Goal: Find specific page/section: Find specific page/section

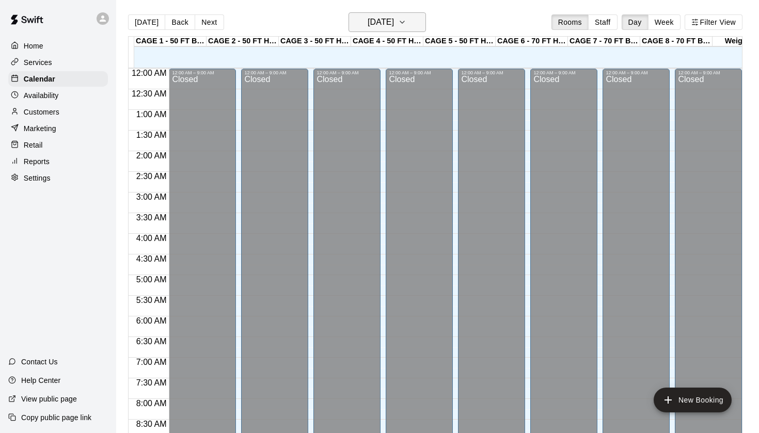
click at [394, 18] on h6 "[DATE]" at bounding box center [381, 22] width 26 height 14
click at [411, 26] on button "[DATE]" at bounding box center [386, 22] width 77 height 20
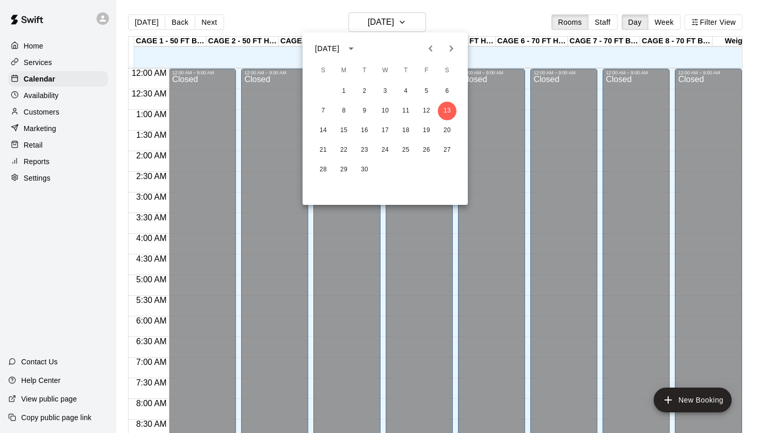
click at [420, 23] on div at bounding box center [379, 216] width 759 height 433
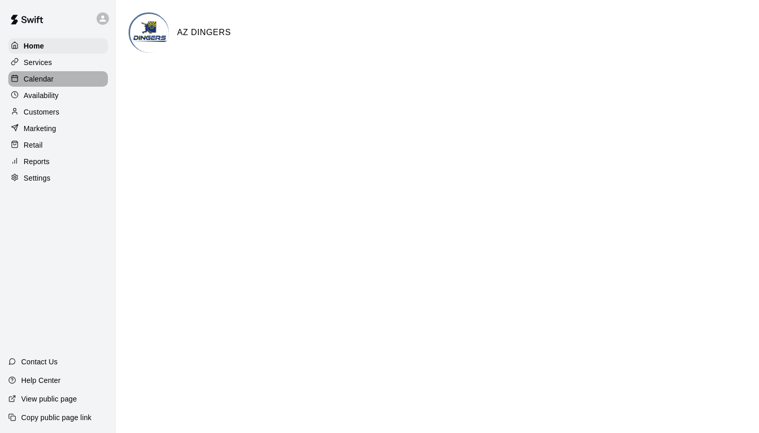
click at [58, 76] on div "Calendar" at bounding box center [58, 78] width 100 height 15
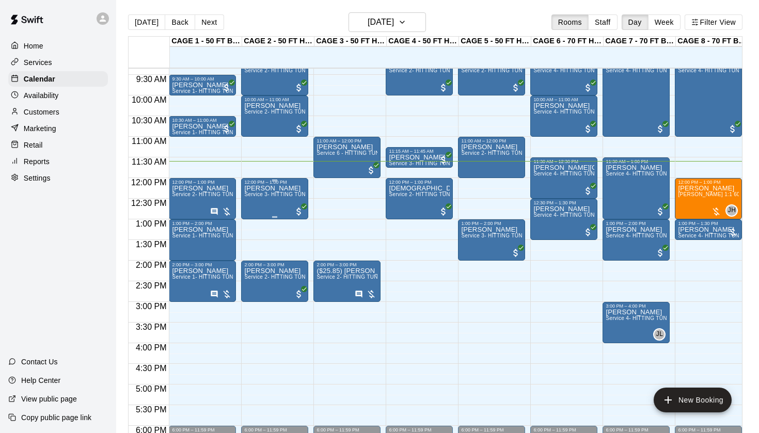
scroll to position [386, 0]
click at [187, 279] on icon "edit" at bounding box center [183, 279] width 12 height 12
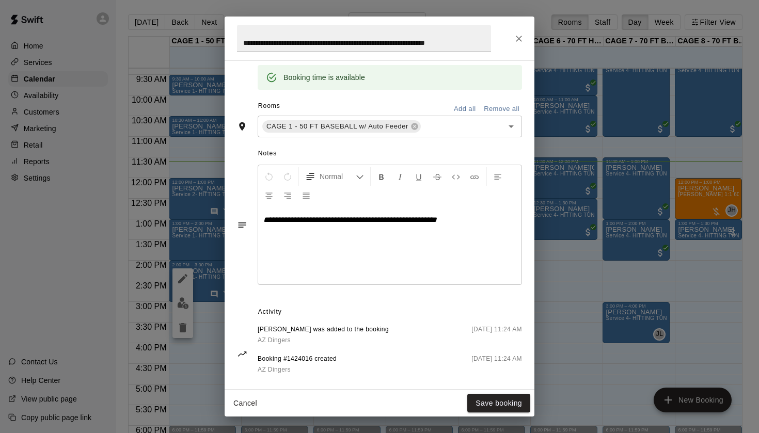
scroll to position [211, 0]
click at [521, 34] on icon "Close" at bounding box center [519, 39] width 10 height 10
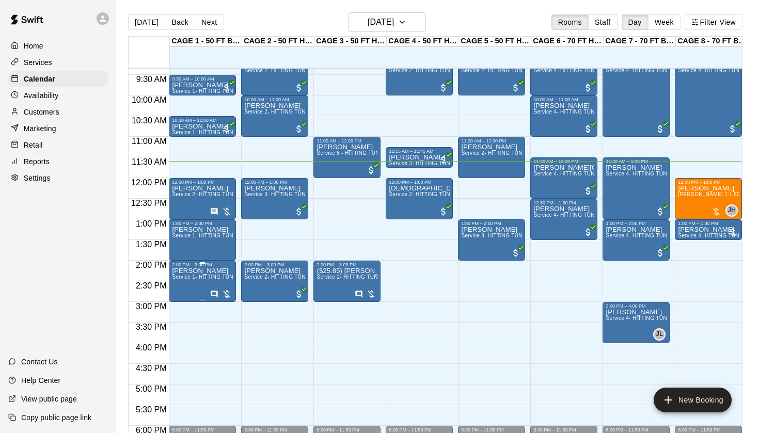
click at [186, 300] on img "edit" at bounding box center [183, 303] width 12 height 12
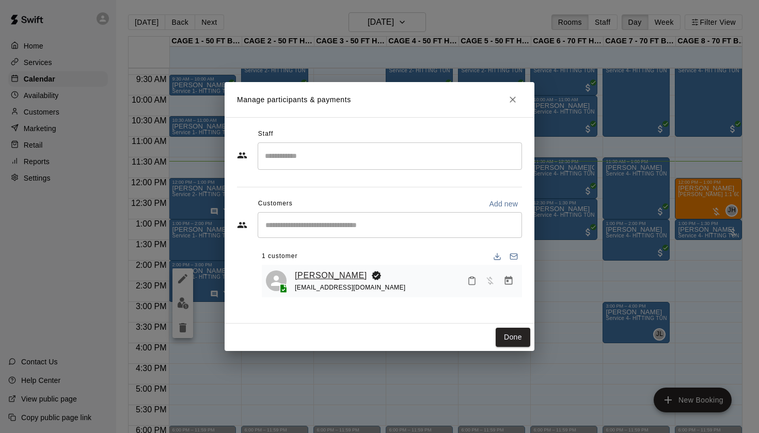
click at [298, 275] on link "[PERSON_NAME]" at bounding box center [331, 275] width 72 height 13
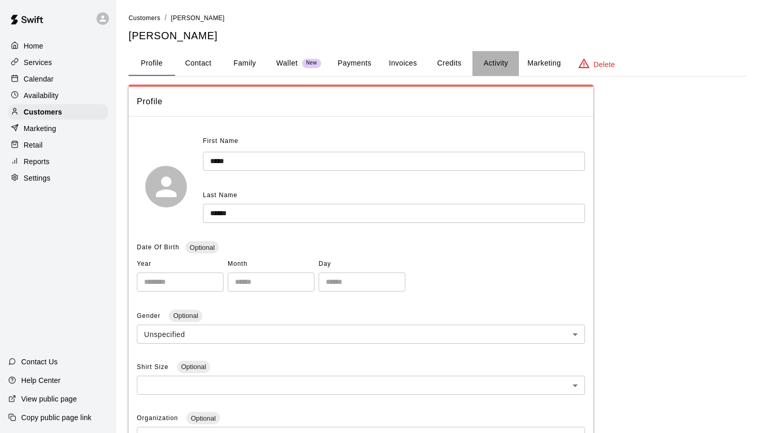
click at [510, 67] on button "Activity" at bounding box center [495, 63] width 46 height 25
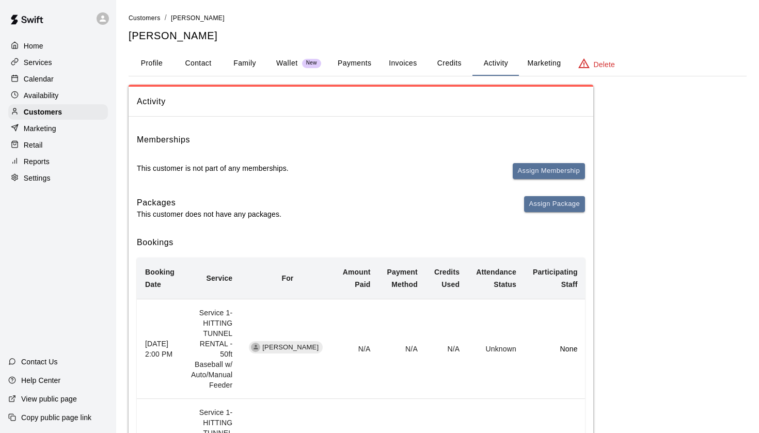
click at [392, 66] on button "Invoices" at bounding box center [402, 63] width 46 height 25
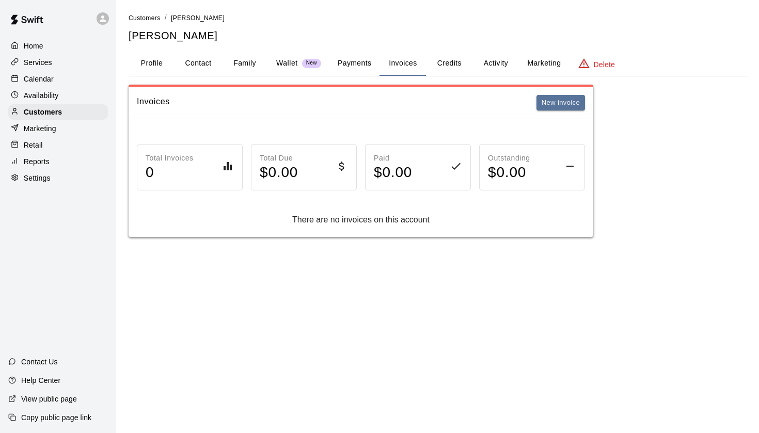
click at [357, 61] on button "Payments" at bounding box center [354, 63] width 50 height 25
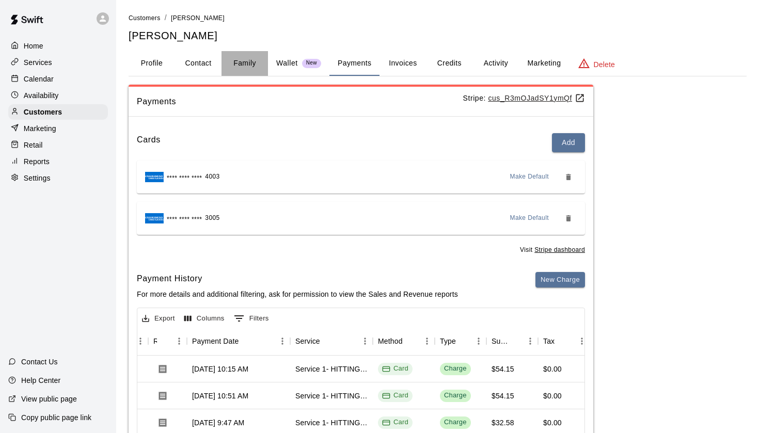
click at [245, 64] on button "Family" at bounding box center [244, 63] width 46 height 25
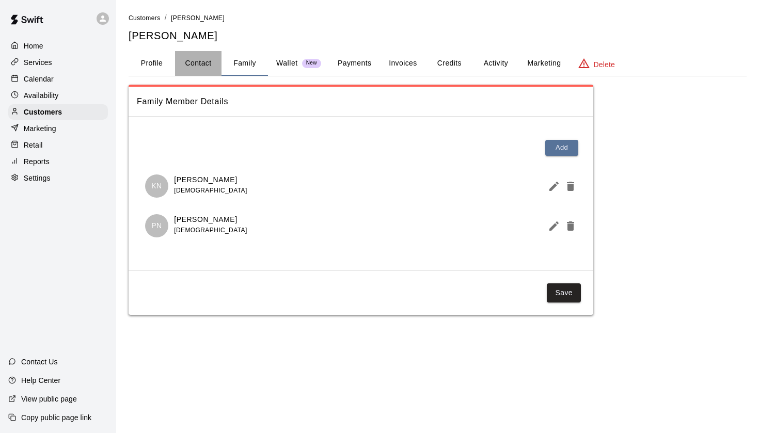
click at [215, 67] on button "Contact" at bounding box center [198, 63] width 46 height 25
select select "**"
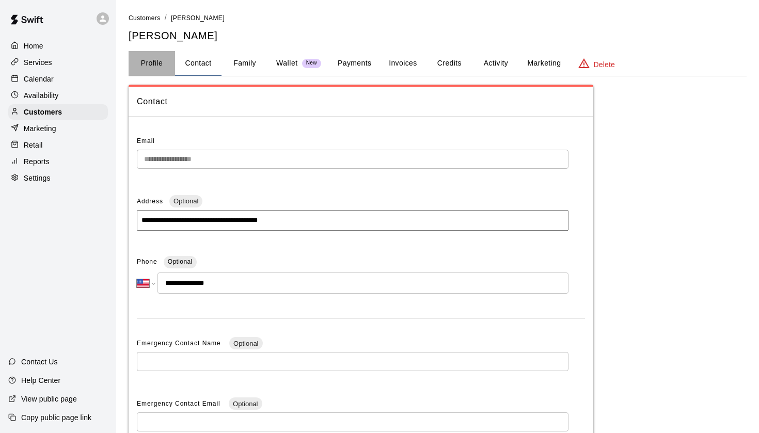
click at [157, 65] on button "Profile" at bounding box center [152, 63] width 46 height 25
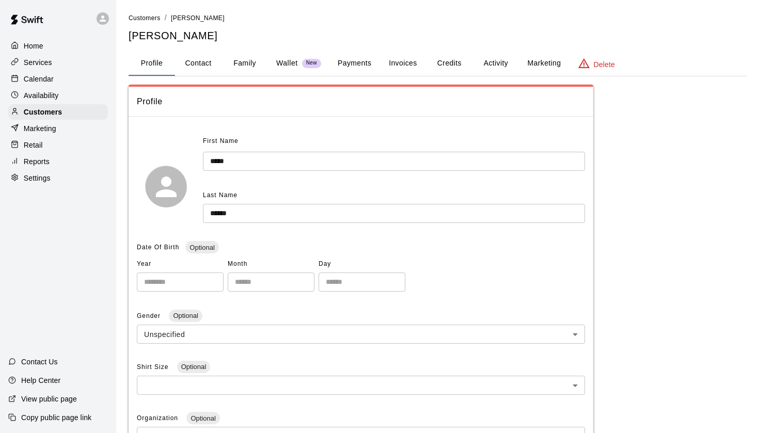
click at [70, 78] on div "Calendar" at bounding box center [58, 78] width 100 height 15
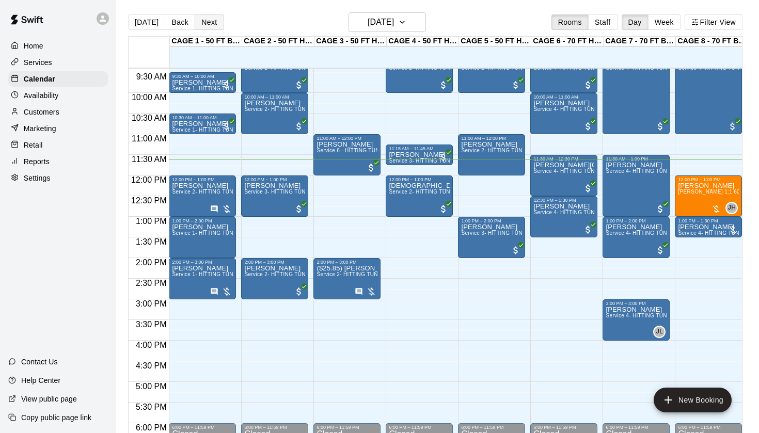
click at [207, 21] on button "Next" at bounding box center [209, 21] width 29 height 15
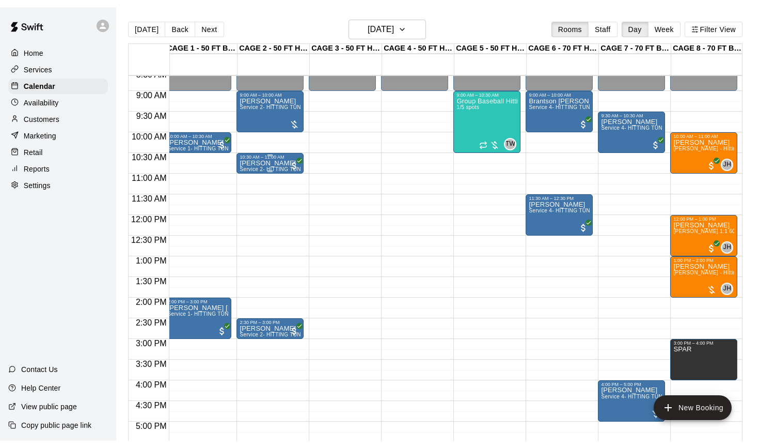
scroll to position [356, 5]
